Goal: Navigation & Orientation: Find specific page/section

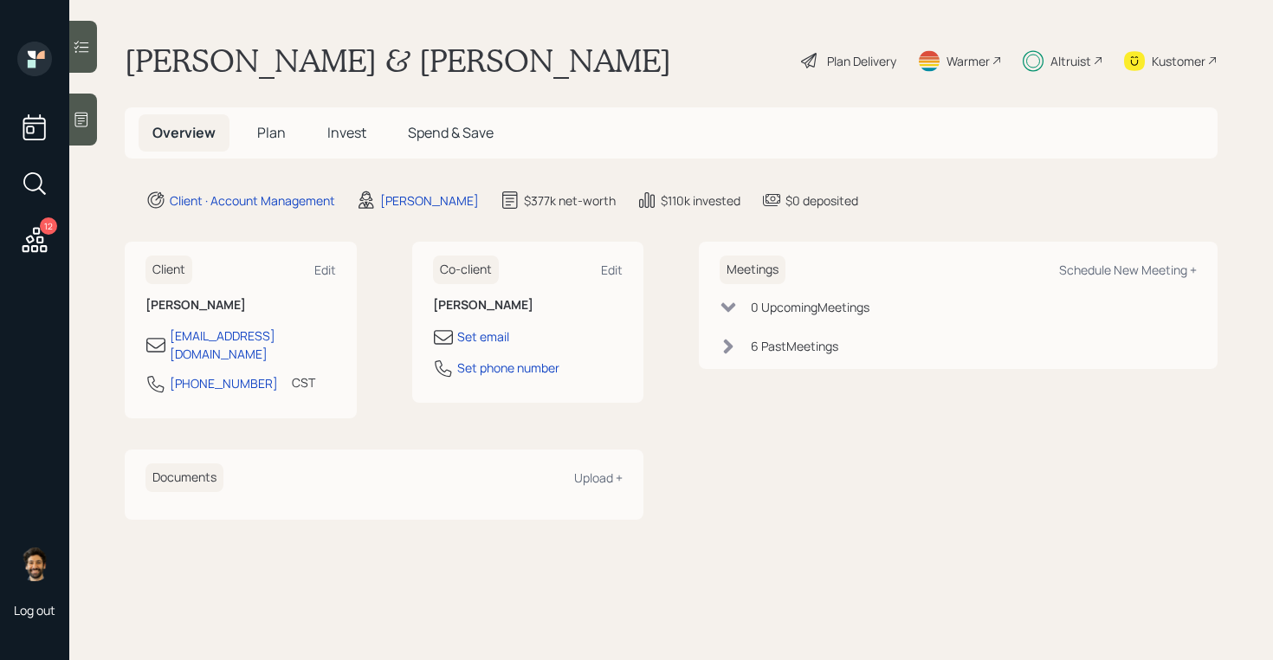
click at [1078, 67] on div "Altruist" at bounding box center [1070, 61] width 41 height 18
